Goal: Information Seeking & Learning: Learn about a topic

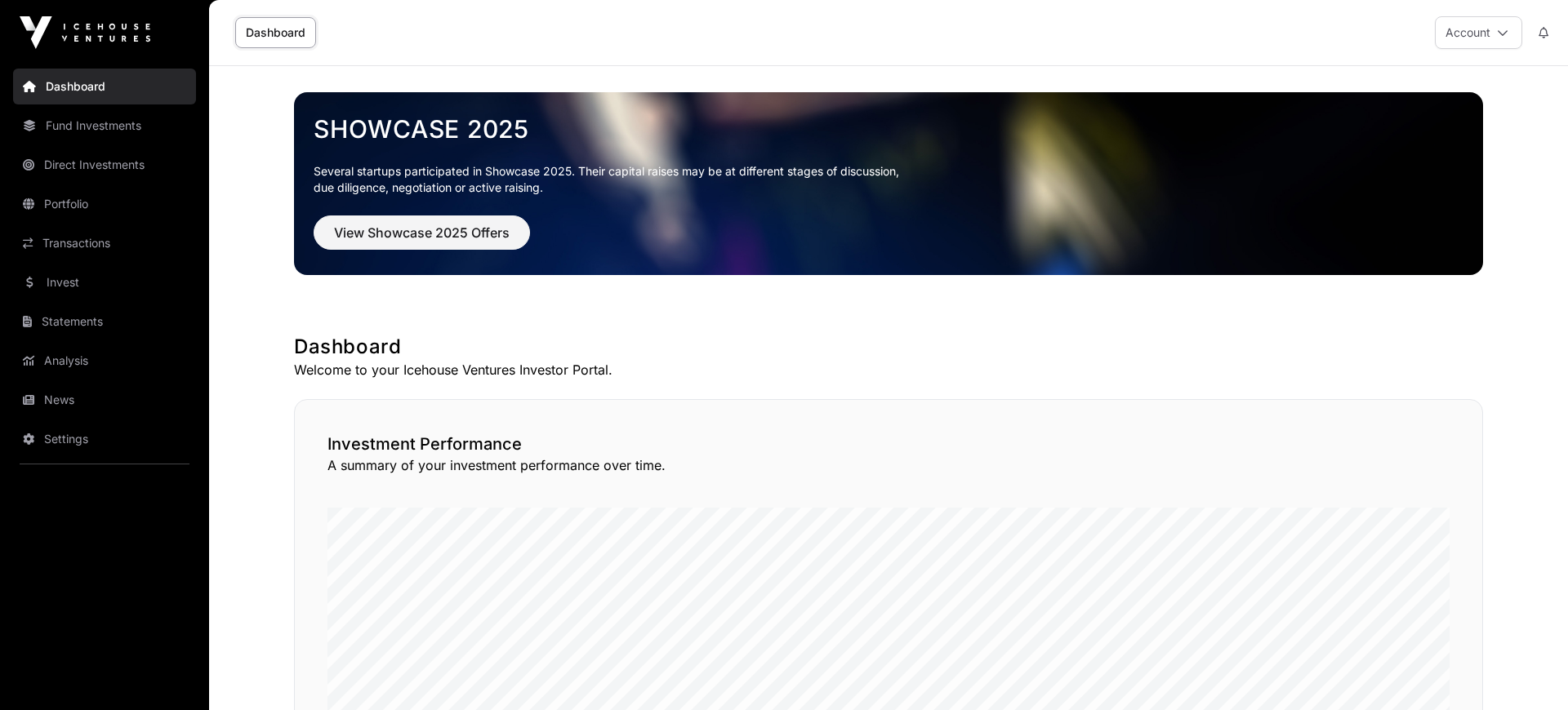
click at [58, 402] on link "News" at bounding box center [104, 399] width 183 height 36
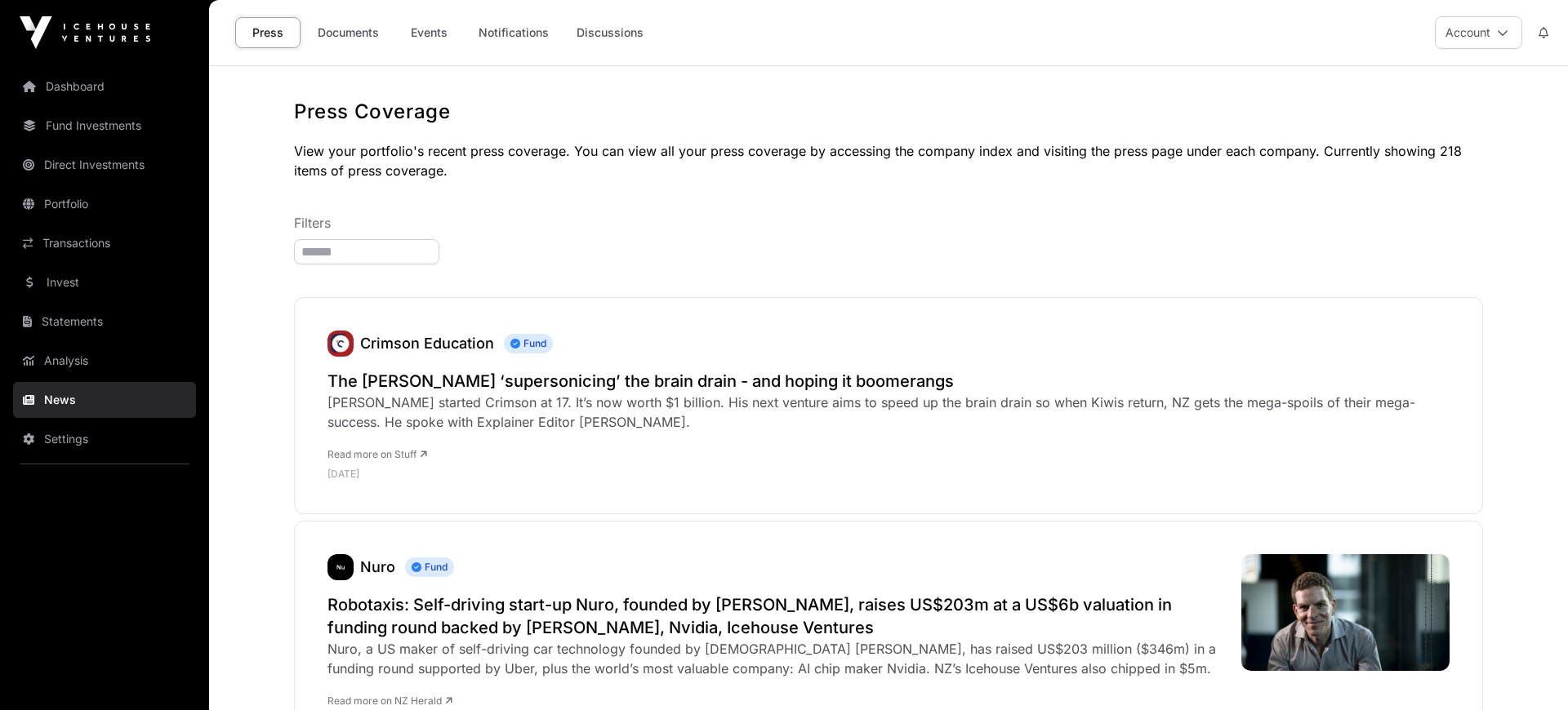
click at [339, 27] on link "Documents" at bounding box center [348, 32] width 83 height 31
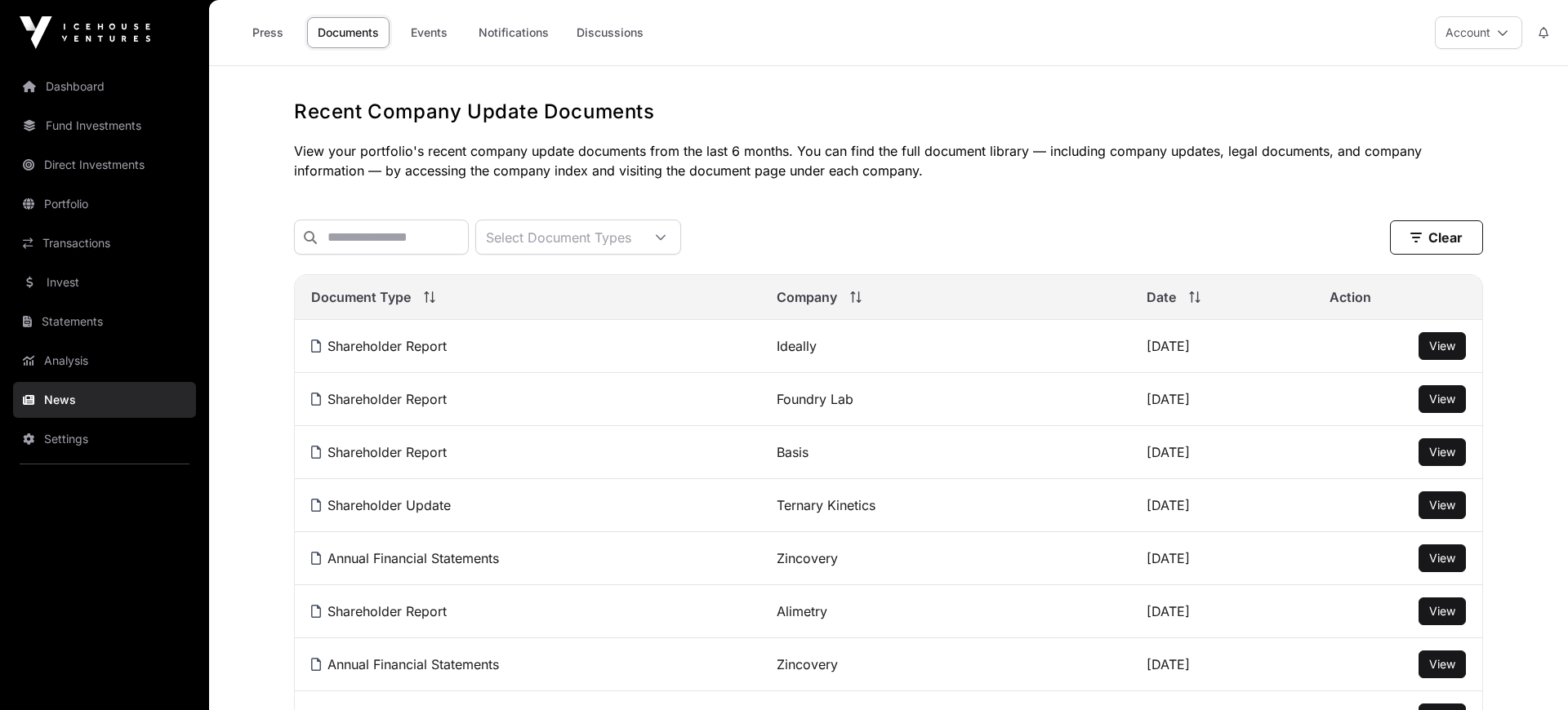
click at [437, 34] on link "Events" at bounding box center [428, 32] width 65 height 31
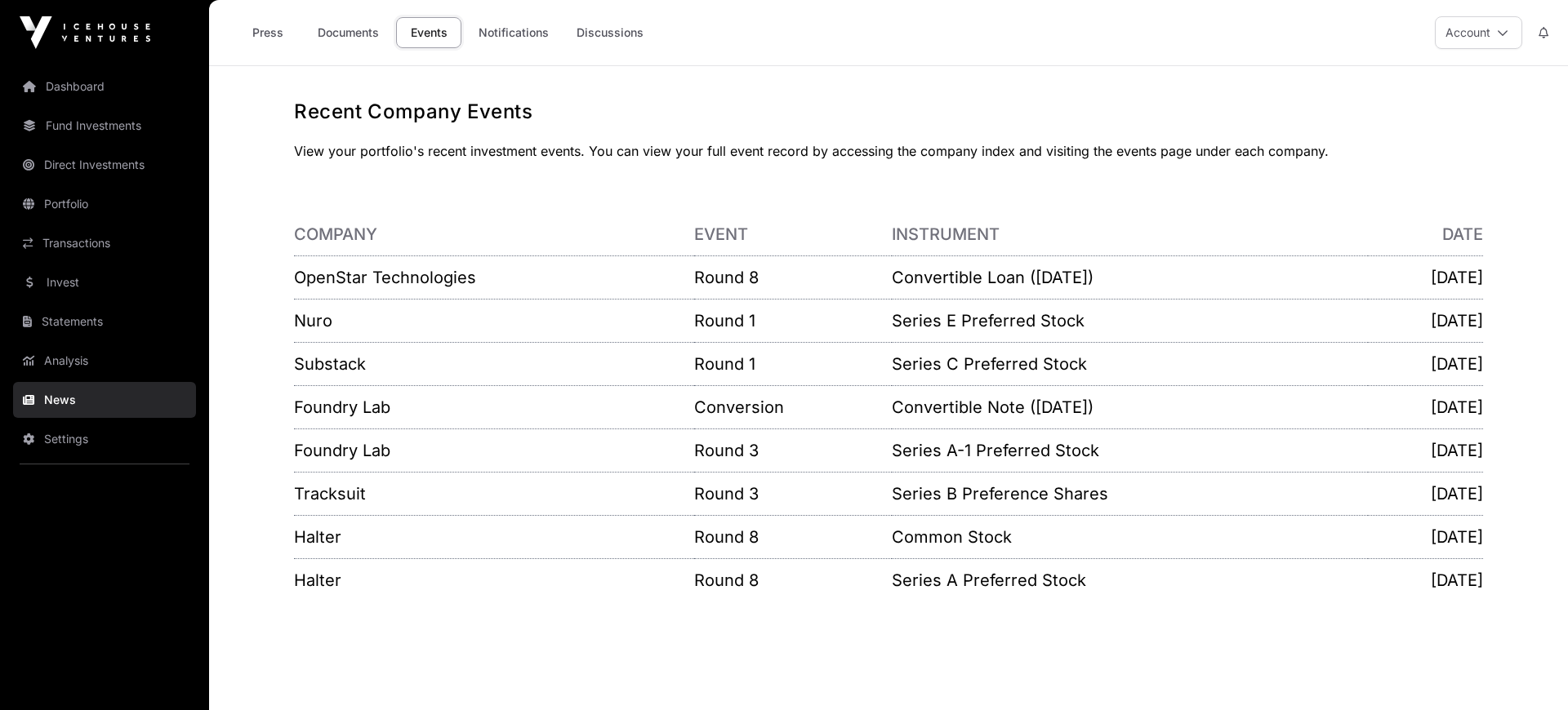
click at [264, 33] on link "Press" at bounding box center [267, 32] width 65 height 31
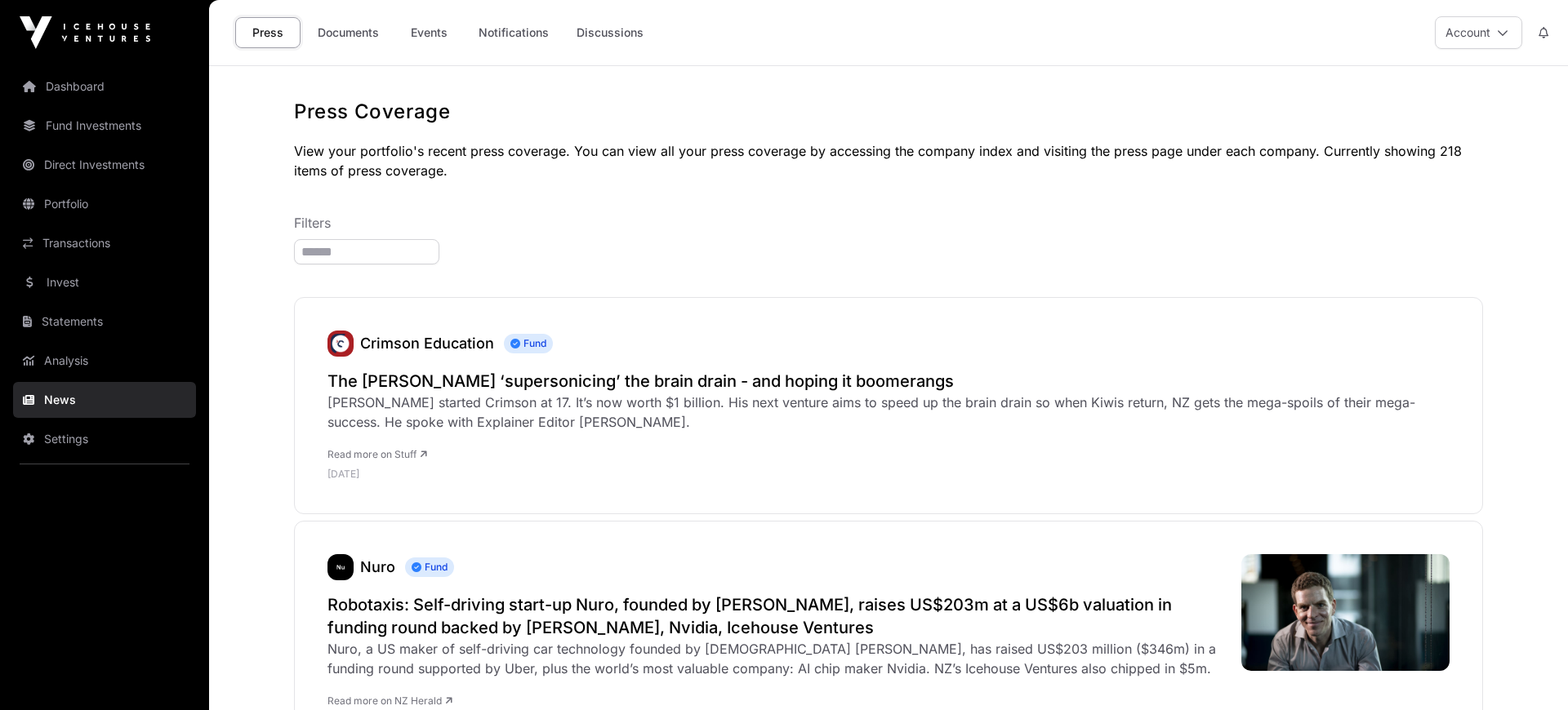
click at [103, 243] on link "Transactions" at bounding box center [104, 243] width 183 height 36
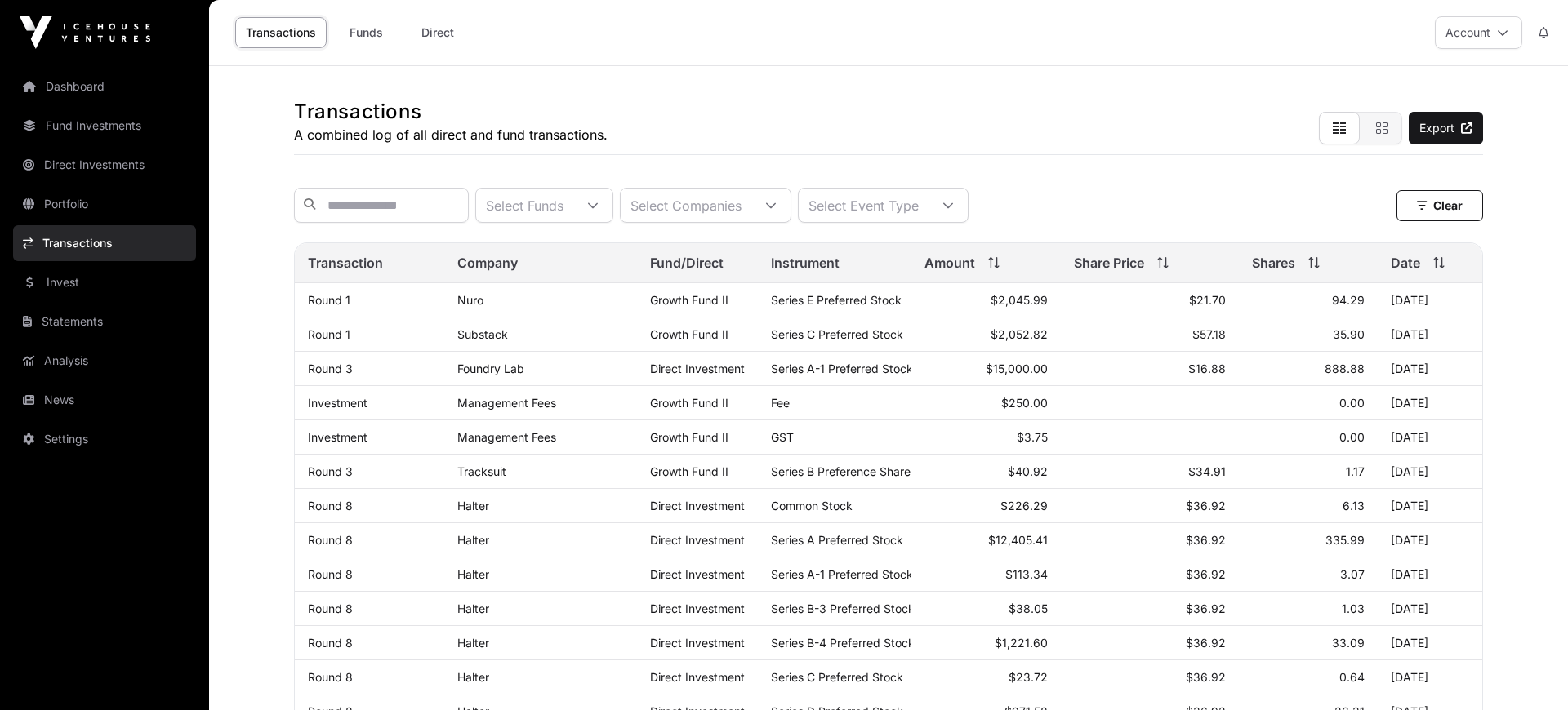
click at [81, 285] on link "Invest" at bounding box center [104, 282] width 183 height 36
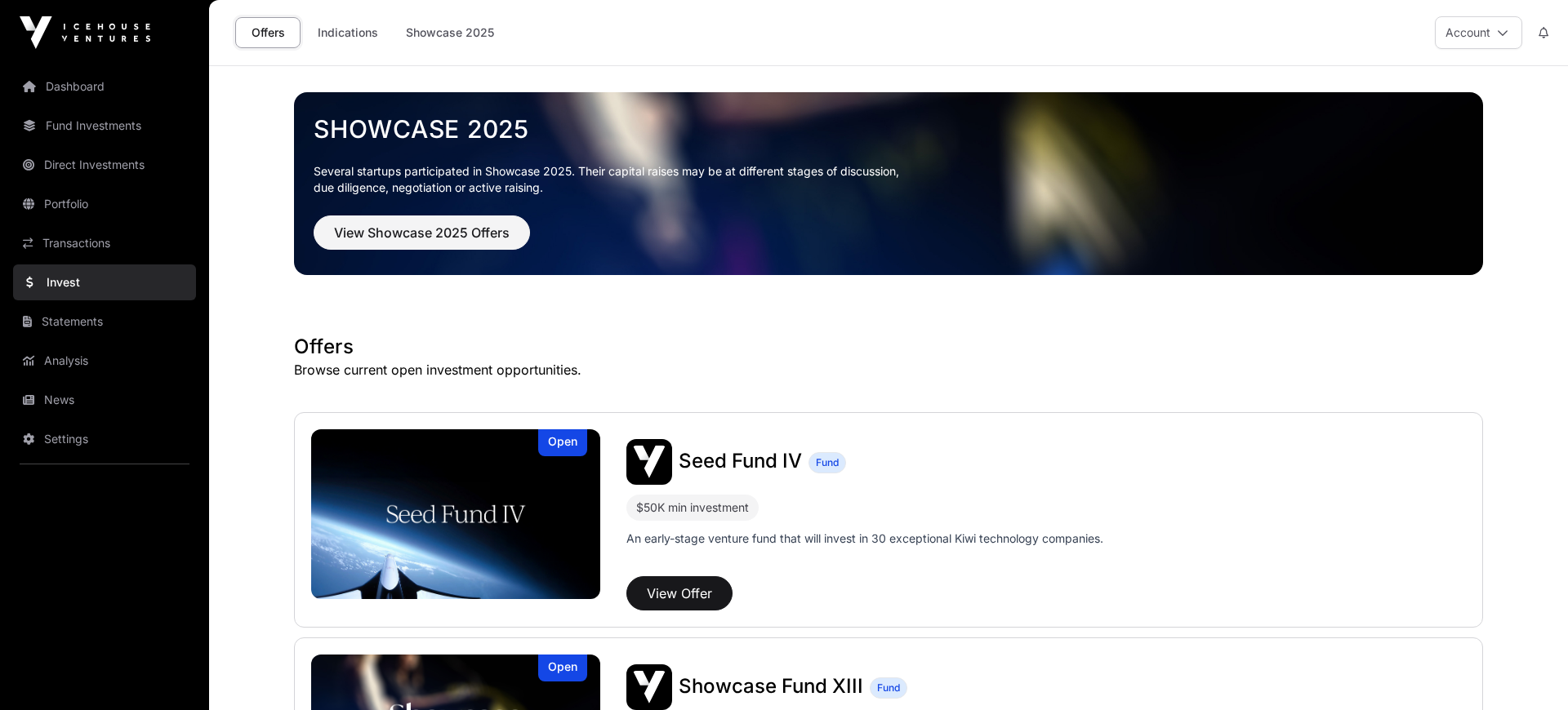
click at [473, 34] on link "Showcase 2025" at bounding box center [450, 32] width 110 height 31
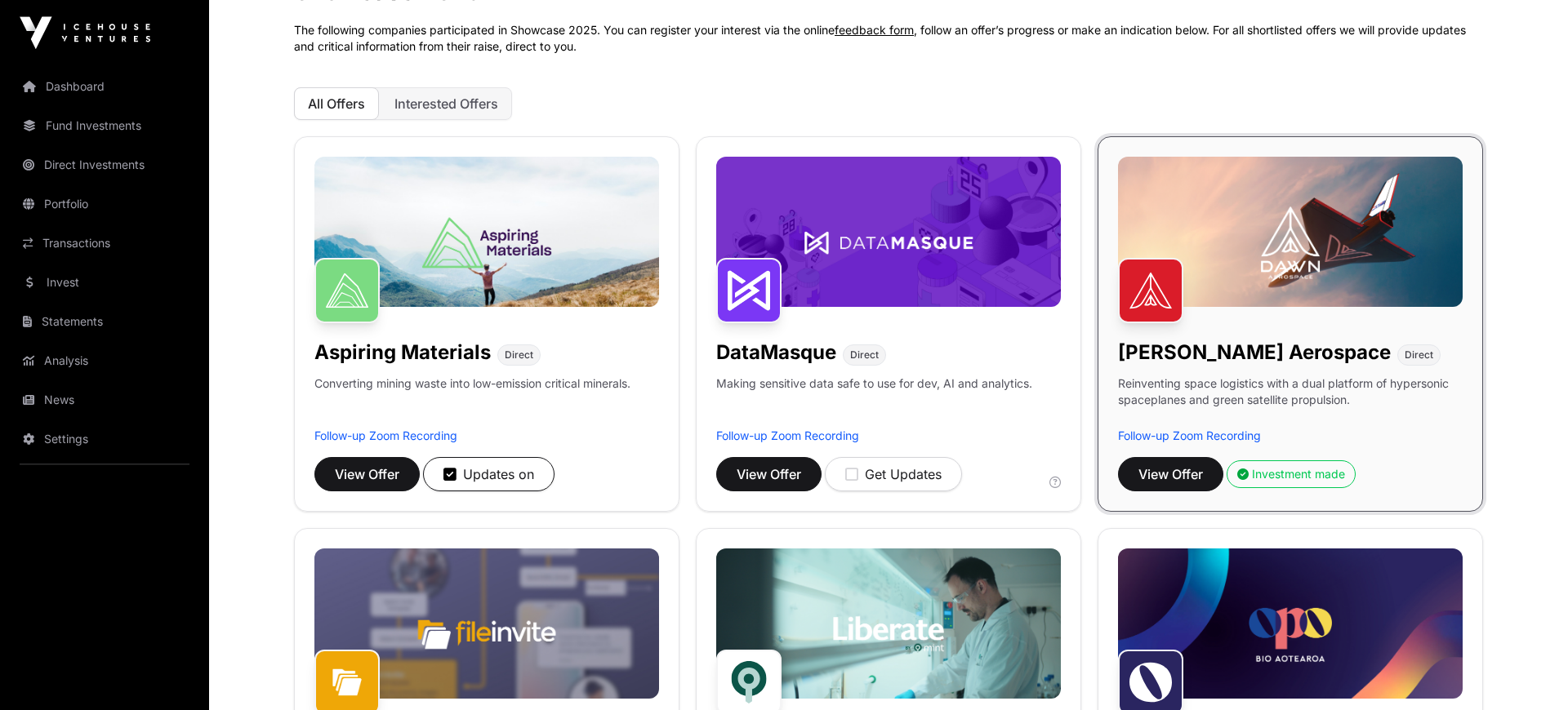
scroll to position [225, 0]
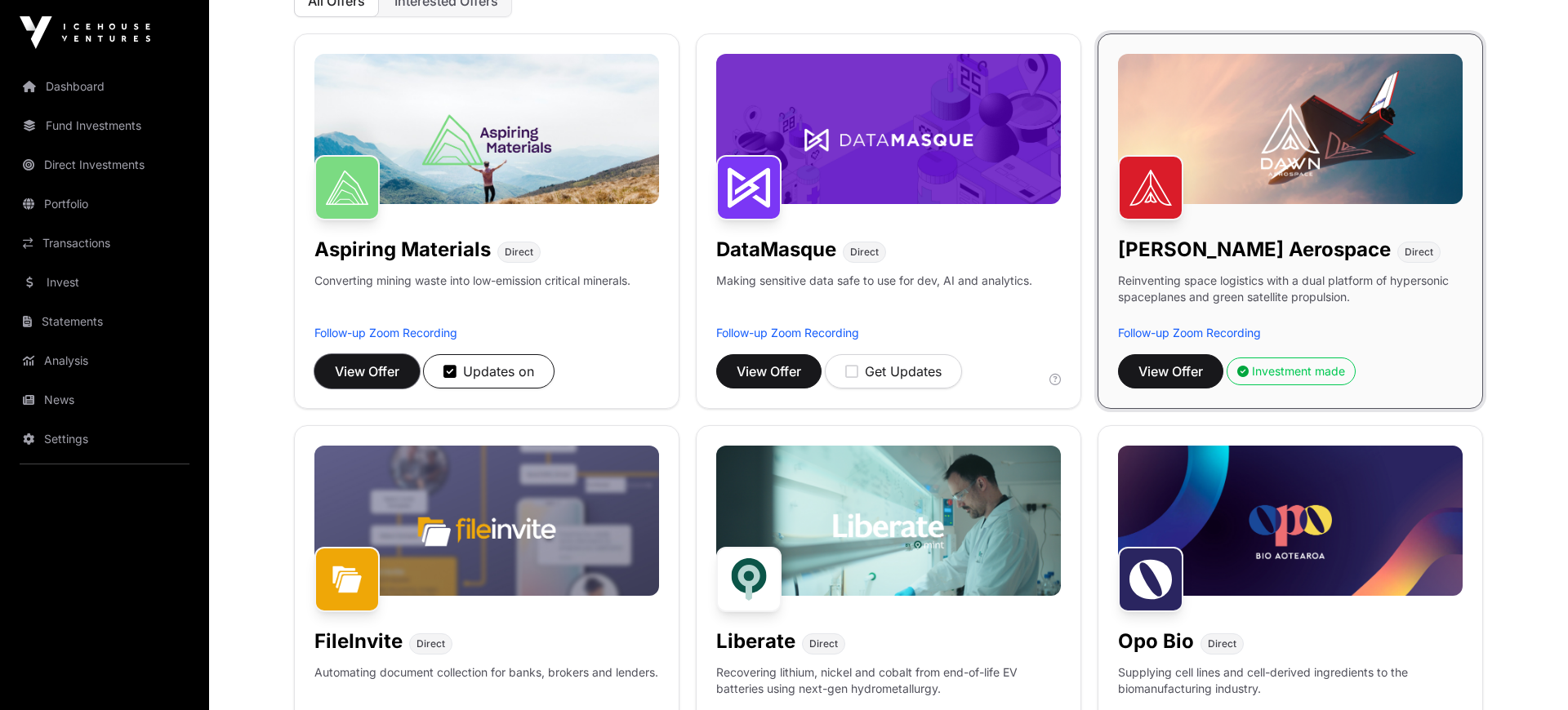
click at [395, 379] on span "View Offer" at bounding box center [367, 371] width 64 height 19
